Goal: Information Seeking & Learning: Learn about a topic

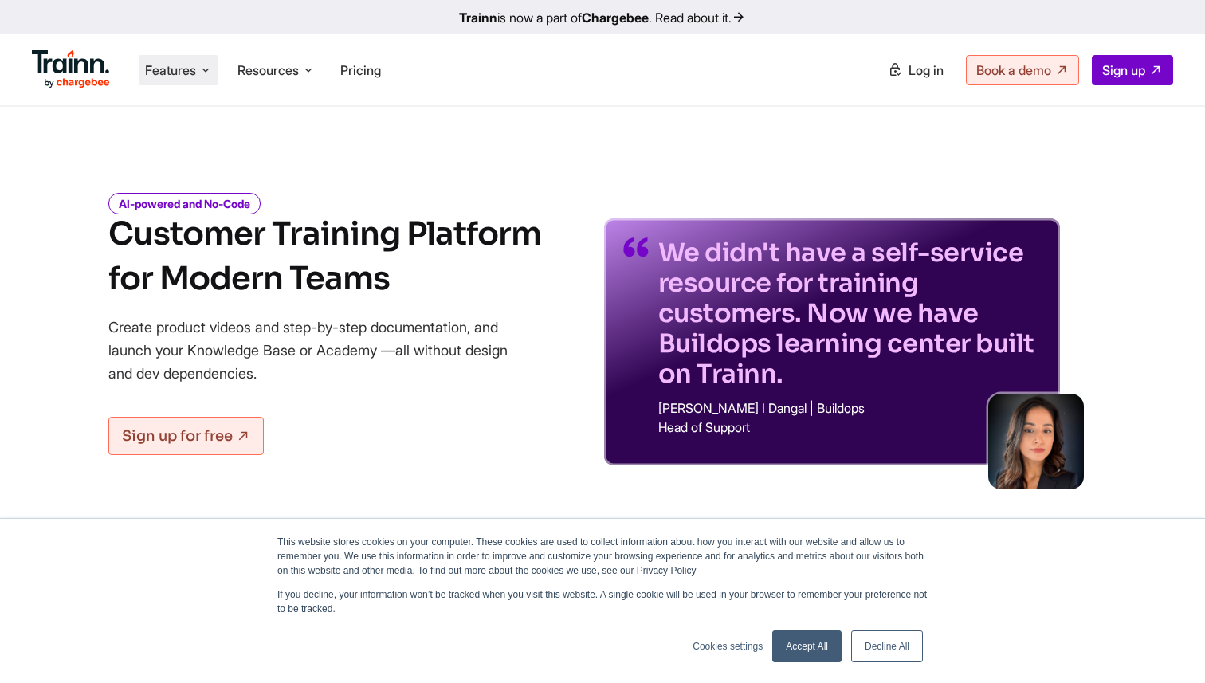
click at [175, 65] on span "Features" at bounding box center [170, 70] width 51 height 18
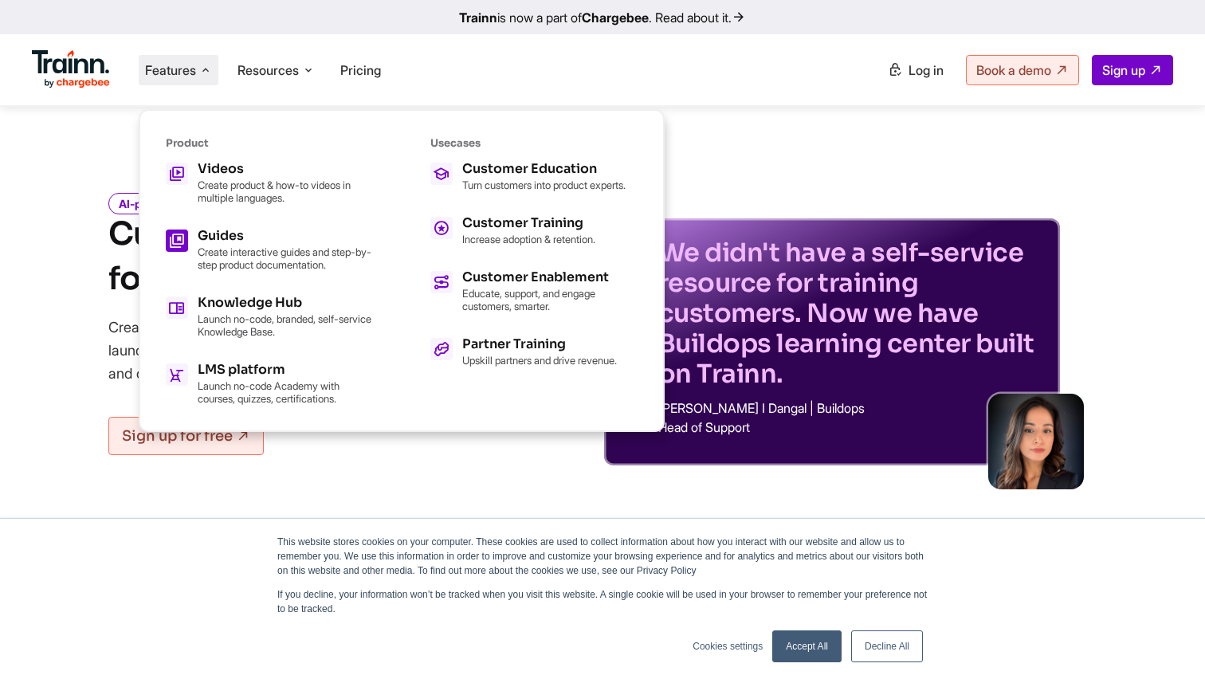
click at [244, 238] on h5 "Guides" at bounding box center [285, 236] width 175 height 13
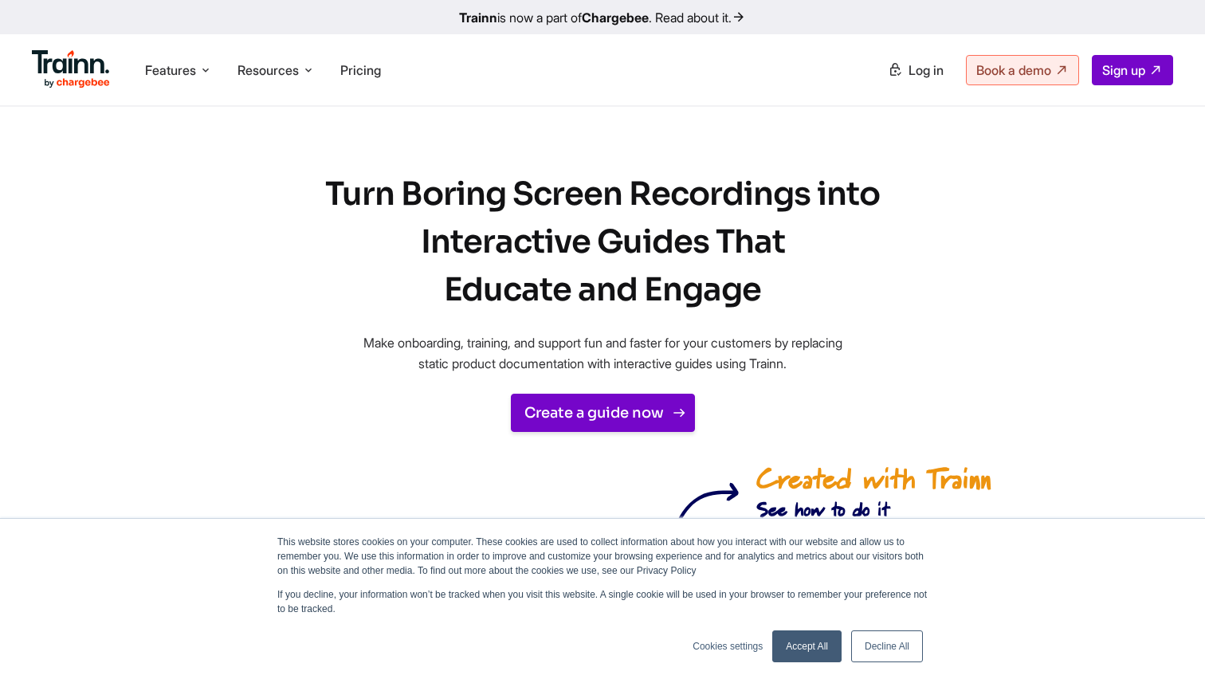
click at [645, 407] on link "Create a guide now" at bounding box center [603, 413] width 184 height 38
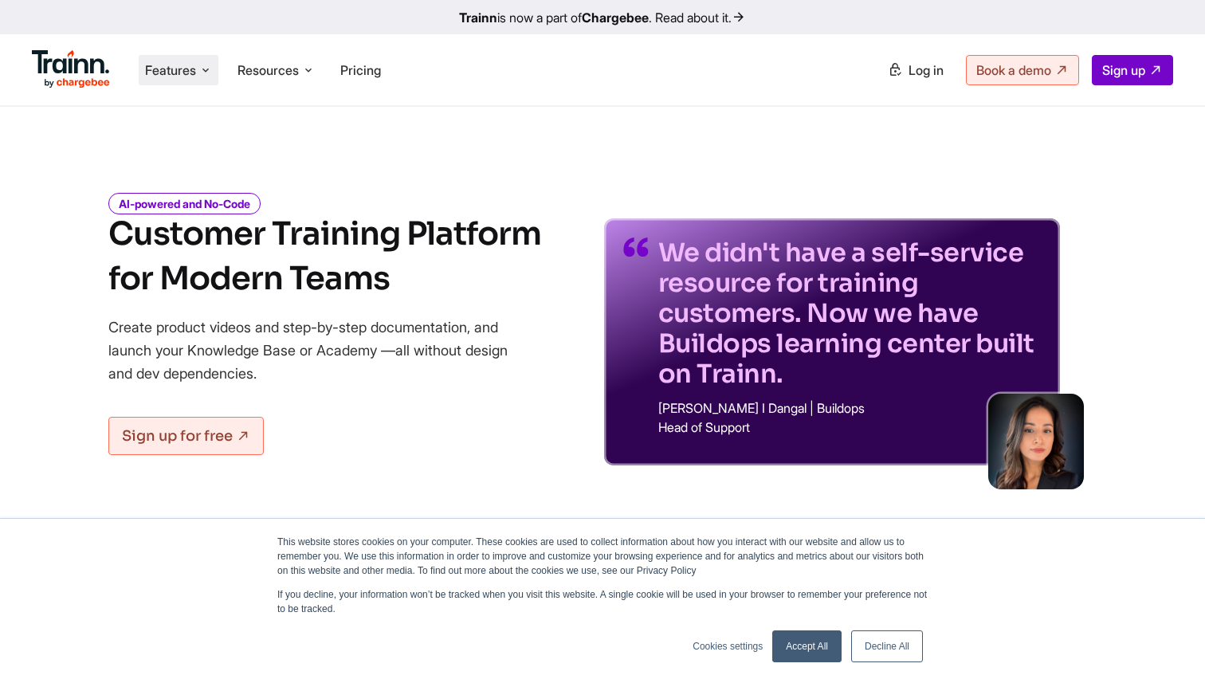
click at [204, 68] on icon at bounding box center [205, 70] width 13 height 16
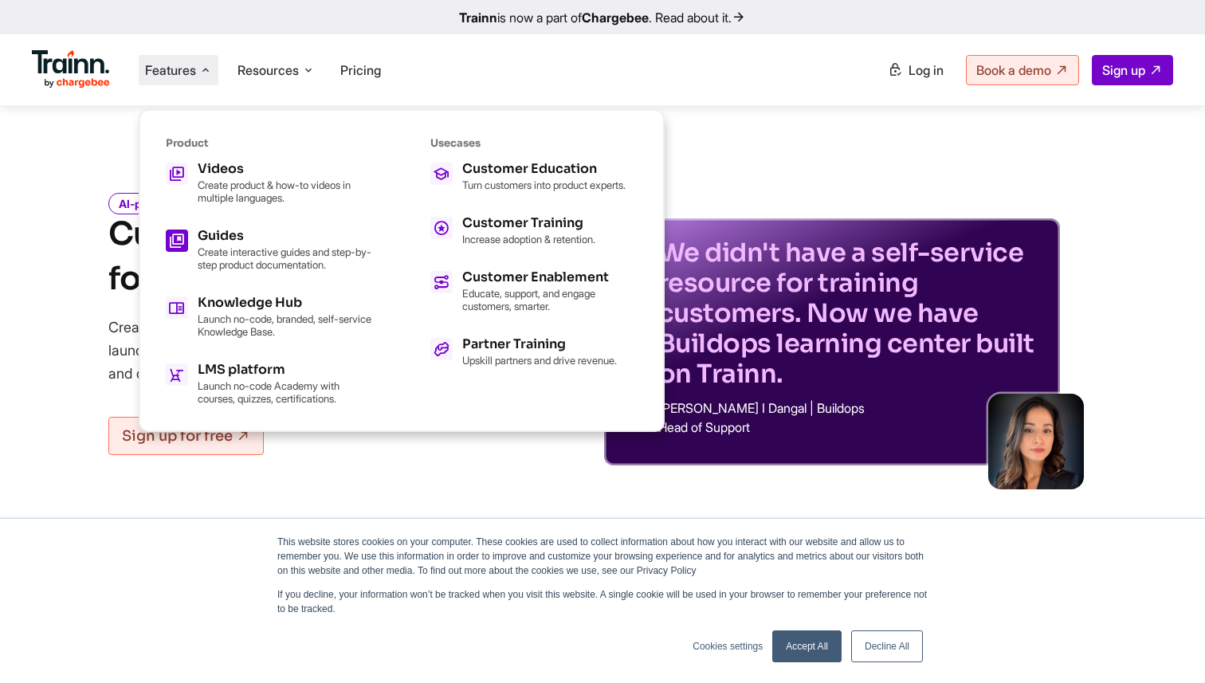
click at [234, 236] on h5 "Guides" at bounding box center [285, 236] width 175 height 13
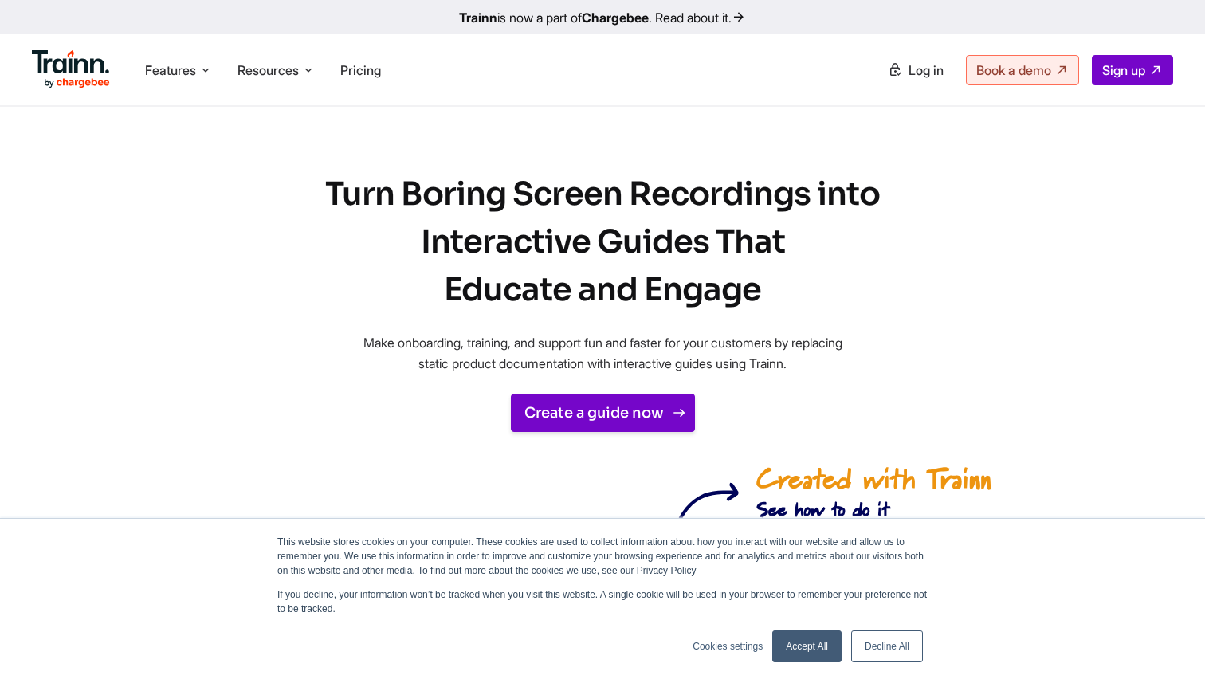
click at [600, 406] on link "Create a guide now" at bounding box center [603, 413] width 184 height 38
click at [359, 57] on li "Pricing" at bounding box center [360, 70] width 53 height 30
click at [706, 12] on link "Trainn is now a part of Chargebee . Read about it." at bounding box center [602, 17] width 1205 height 34
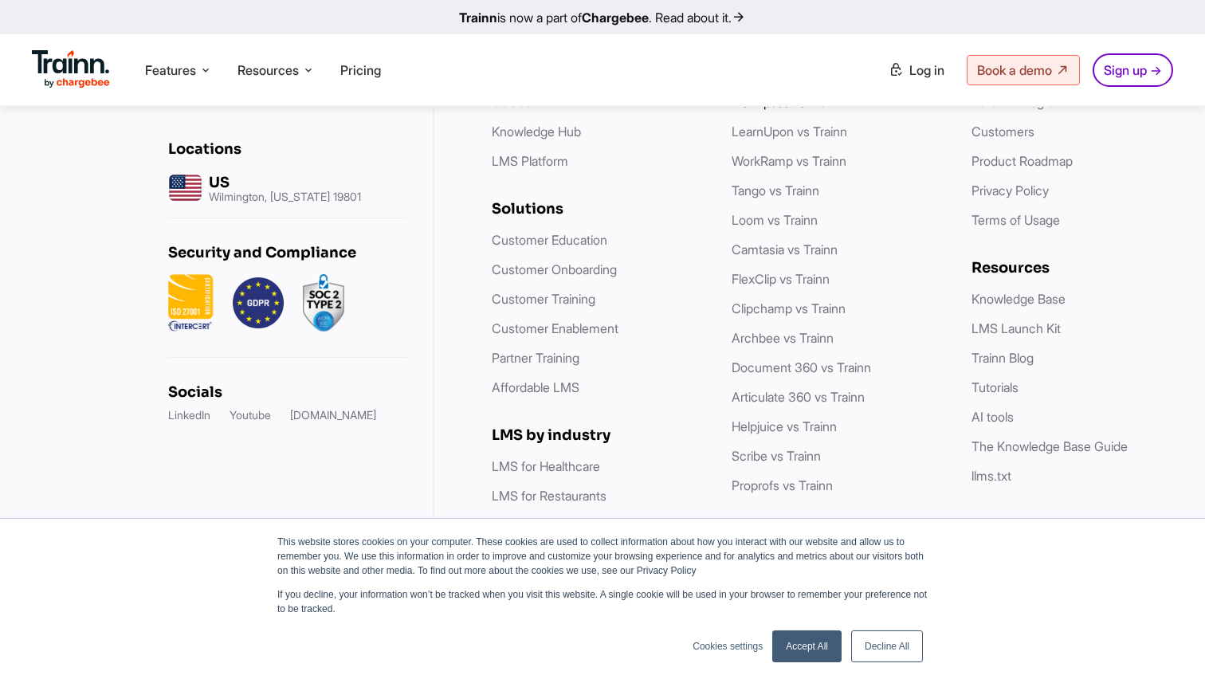
scroll to position [2769, 0]
click at [892, 650] on link "Decline All" at bounding box center [887, 646] width 72 height 32
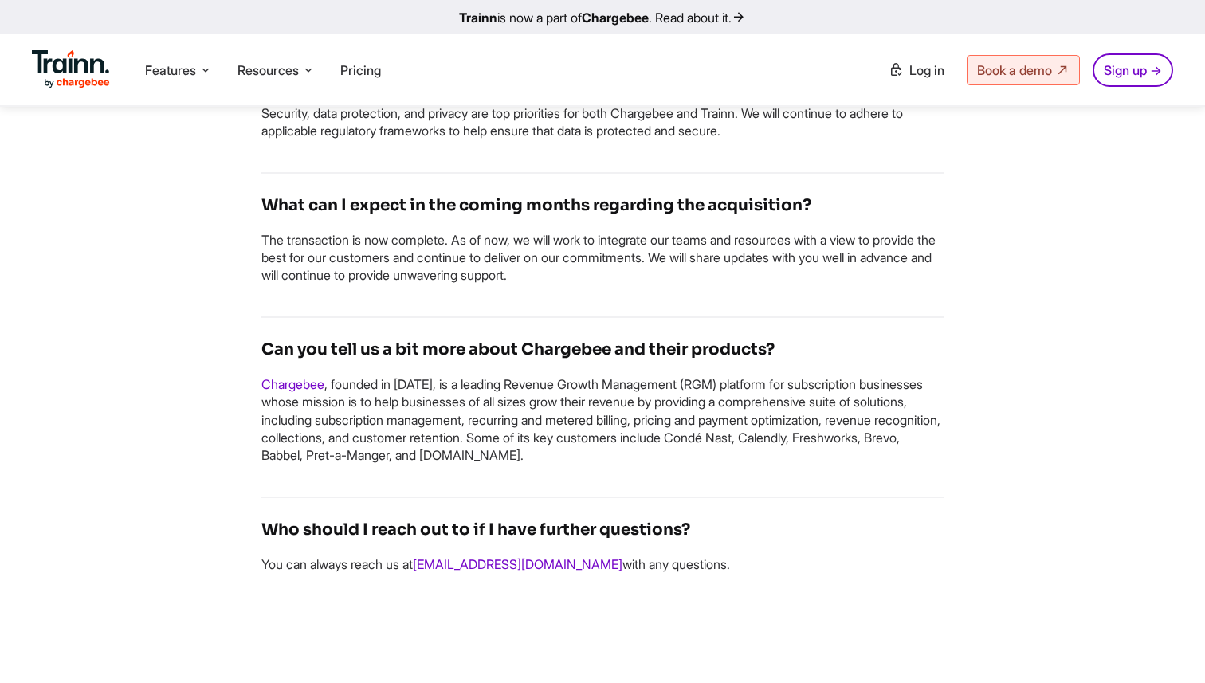
scroll to position [1627, 0]
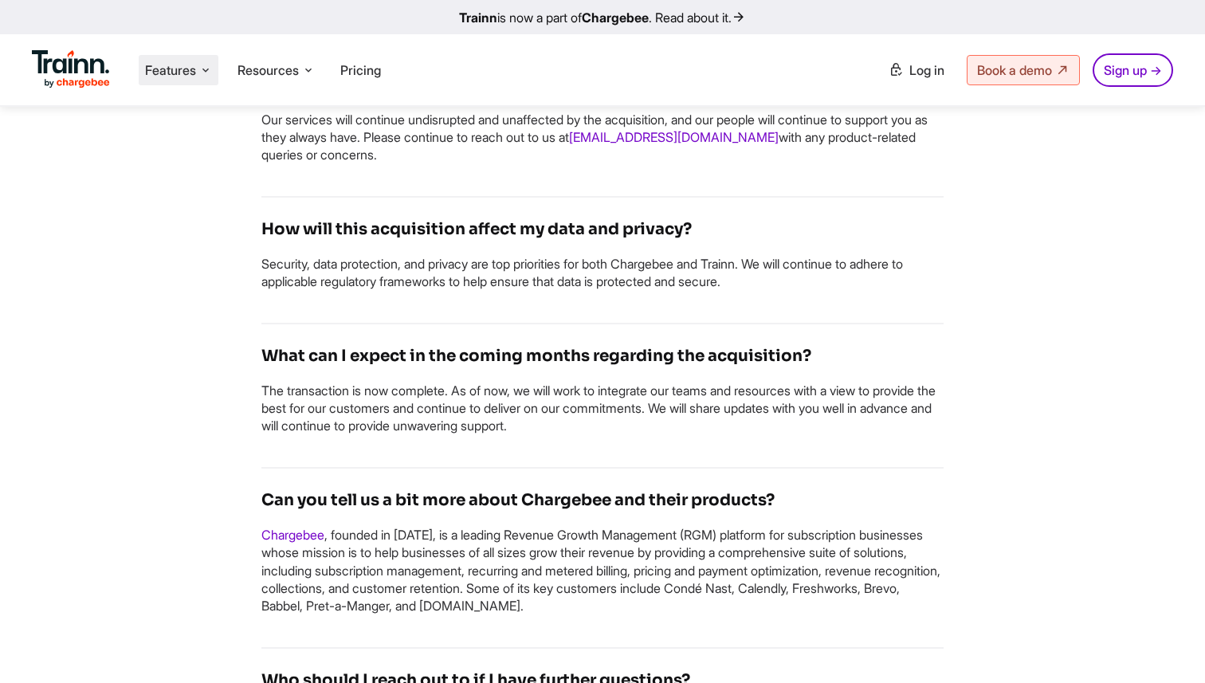
click at [193, 73] on span "Features" at bounding box center [170, 70] width 51 height 18
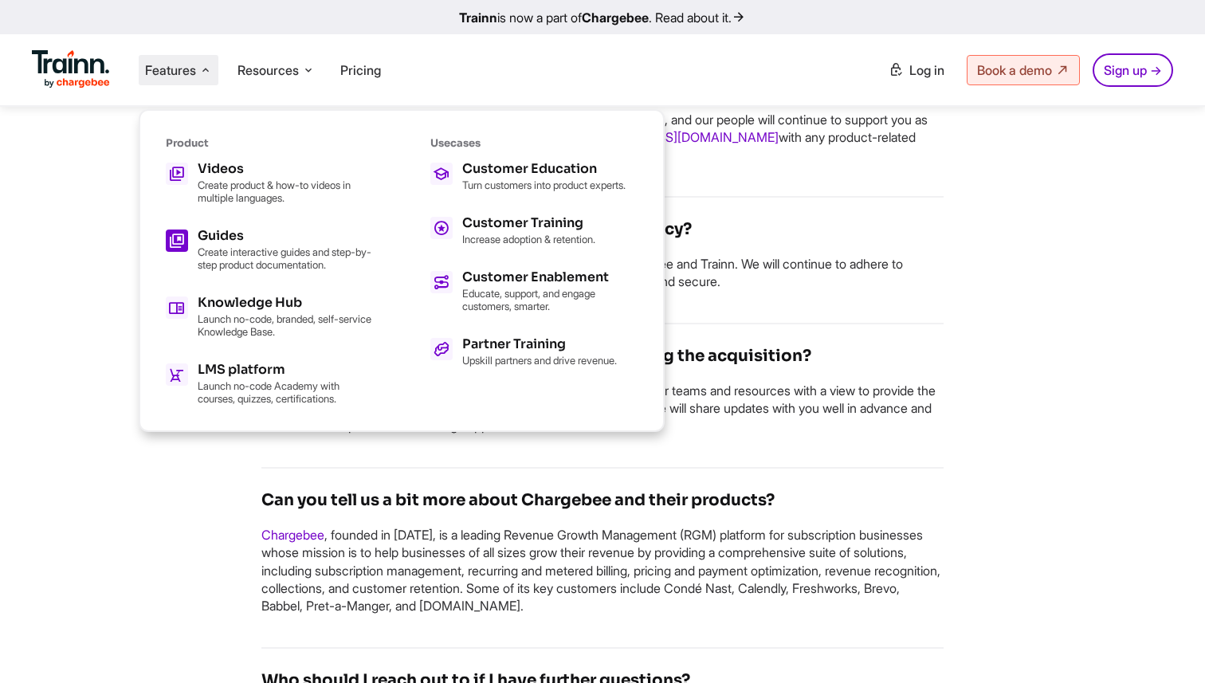
click at [259, 250] on p "Create interactive guides and step-by-step product documentation." at bounding box center [285, 258] width 175 height 26
